Goal: Task Accomplishment & Management: Manage account settings

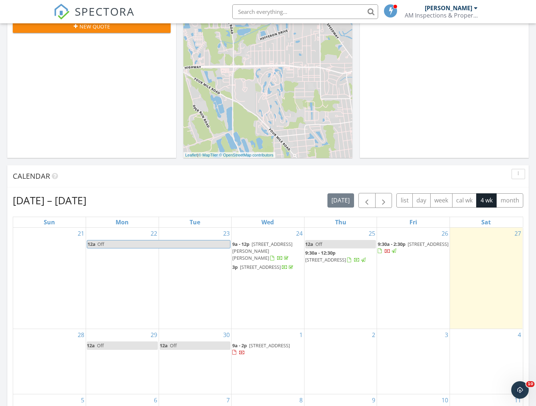
scroll to position [243, 0]
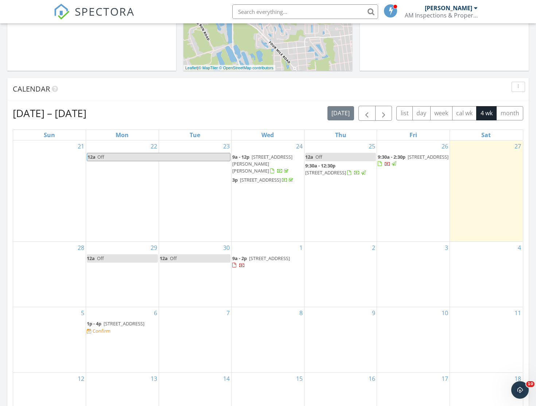
click at [138, 327] on span "3369 9th St, Elkton 32033" at bounding box center [124, 323] width 41 height 7
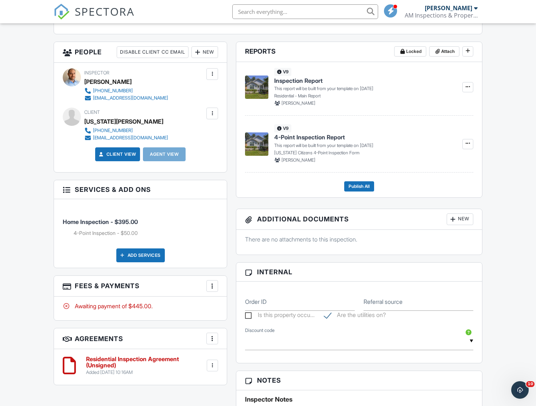
click at [214, 290] on div at bounding box center [212, 285] width 7 height 7
click at [269, 317] on li "Edit Fees & Payments" at bounding box center [249, 308] width 76 height 18
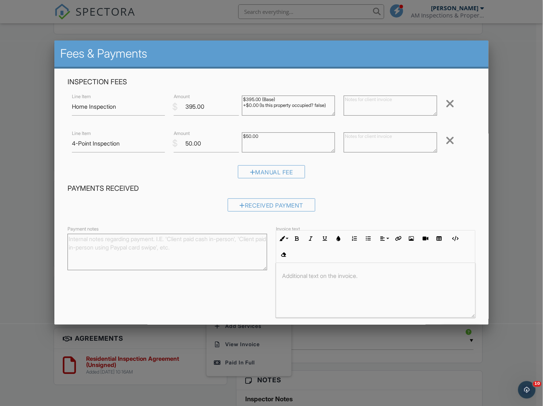
click at [448, 141] on div at bounding box center [450, 141] width 9 height 12
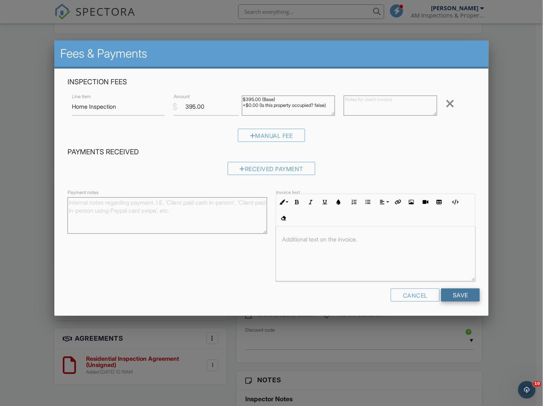
click at [458, 297] on input "Save" at bounding box center [460, 295] width 39 height 13
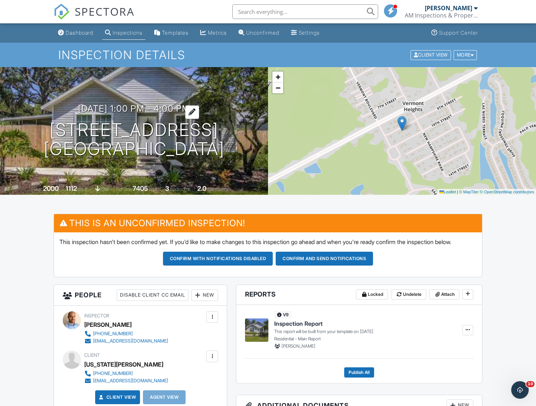
click at [153, 109] on h3 "[DATE] 1:00 pm - 4:00 pm" at bounding box center [134, 109] width 112 height 10
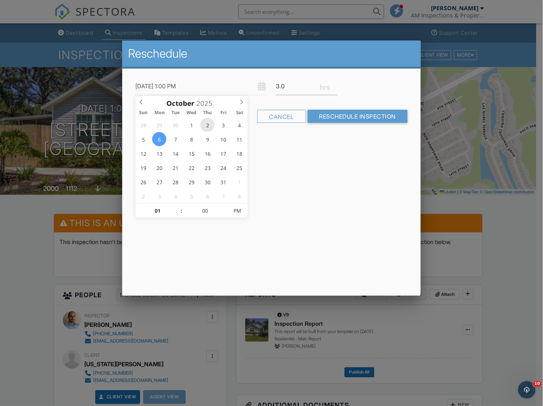
type input "10/02/2025 1:00 PM"
click at [205, 260] on div "Reschedule 10/02/2025 1:00 PM 3.0 Warning: this date/time is in the past. Cance…" at bounding box center [271, 167] width 298 height 255
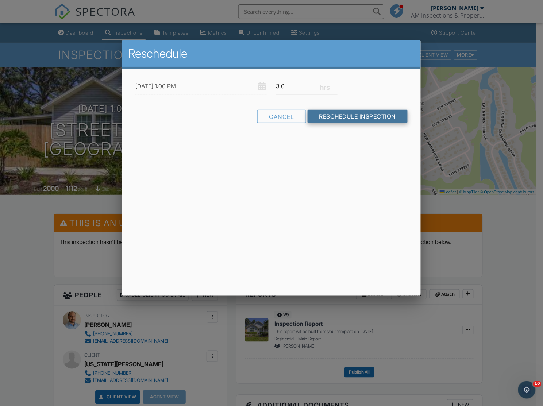
click at [371, 117] on input "Reschedule Inspection" at bounding box center [358, 116] width 100 height 13
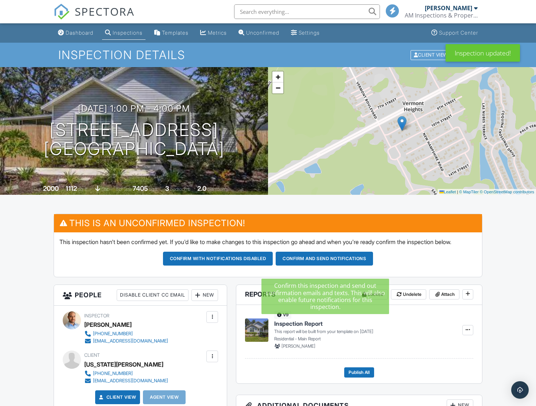
click at [327, 265] on button "Confirm and send notifications" at bounding box center [324, 259] width 97 height 14
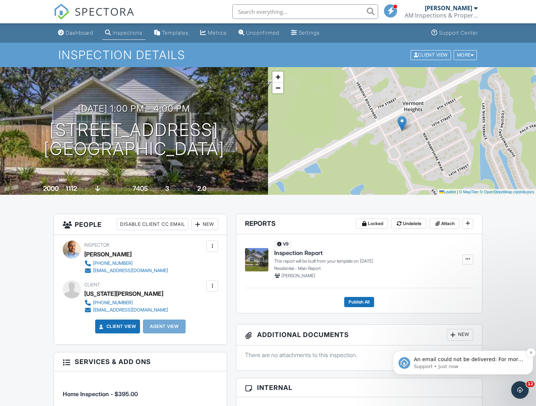
click at [475, 365] on p "Support • Just now" at bounding box center [469, 366] width 110 height 7
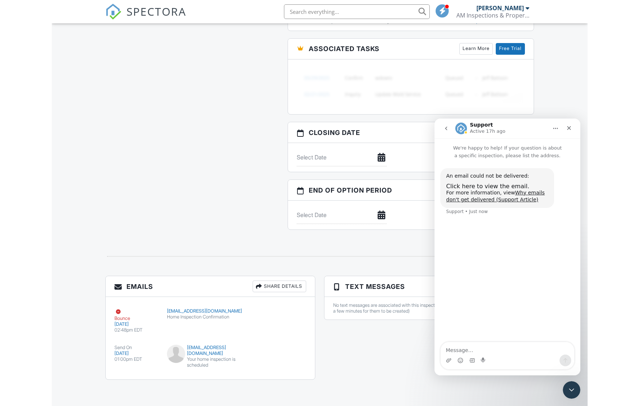
scroll to position [165, 0]
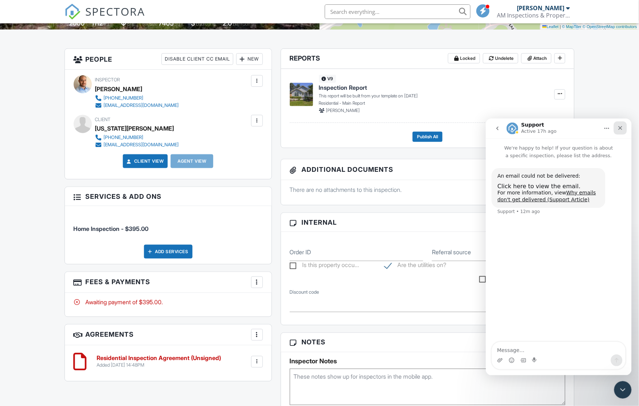
click at [536, 126] on icon "Close" at bounding box center [621, 128] width 6 height 6
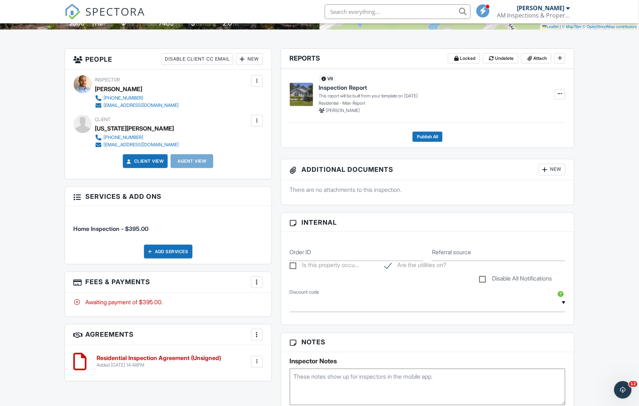
scroll to position [0, 0]
click at [22, 137] on div "Dashboard Inspections Templates Metrics Unconfirmed Settings Support Center Ins…" at bounding box center [319, 341] width 639 height 966
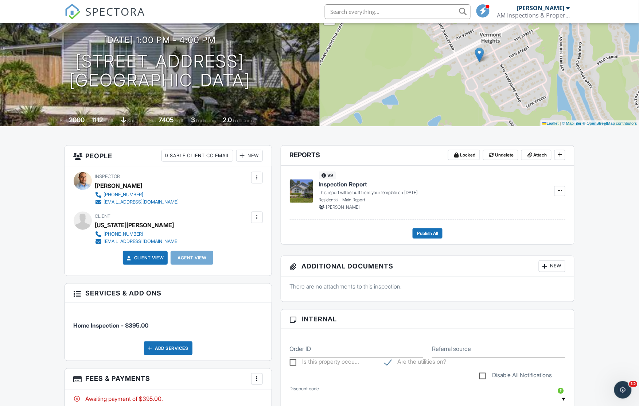
scroll to position [61, 0]
